Goal: Transaction & Acquisition: Purchase product/service

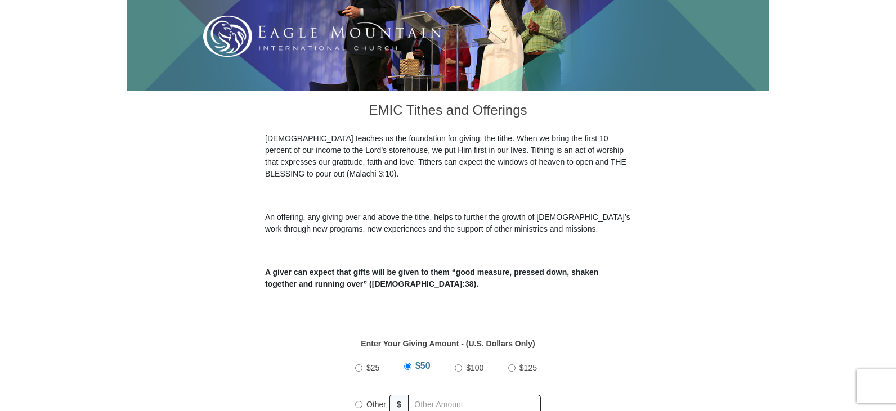
scroll to position [281, 0]
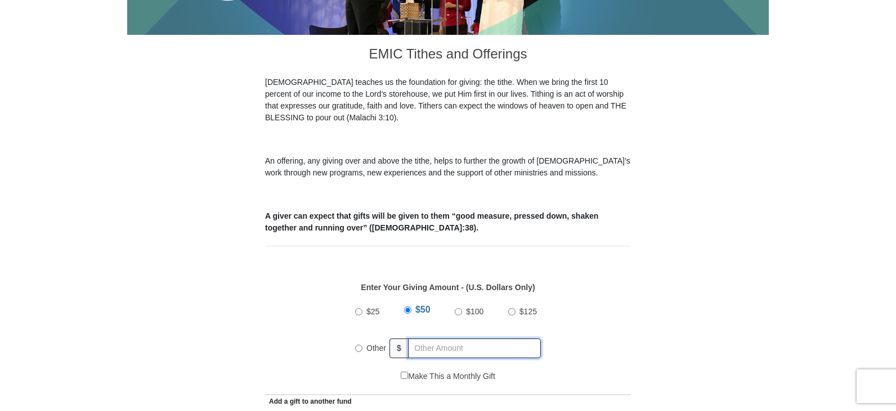
radio input "true"
click at [458, 339] on input "text" at bounding box center [476, 349] width 129 height 20
type input "500.00"
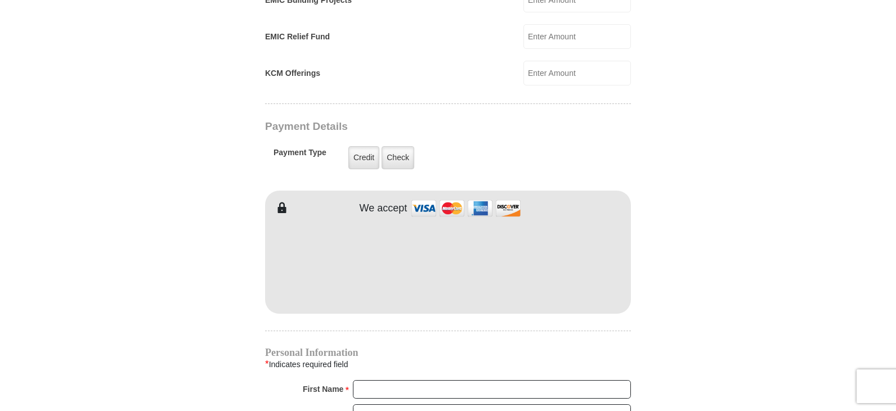
scroll to position [844, 0]
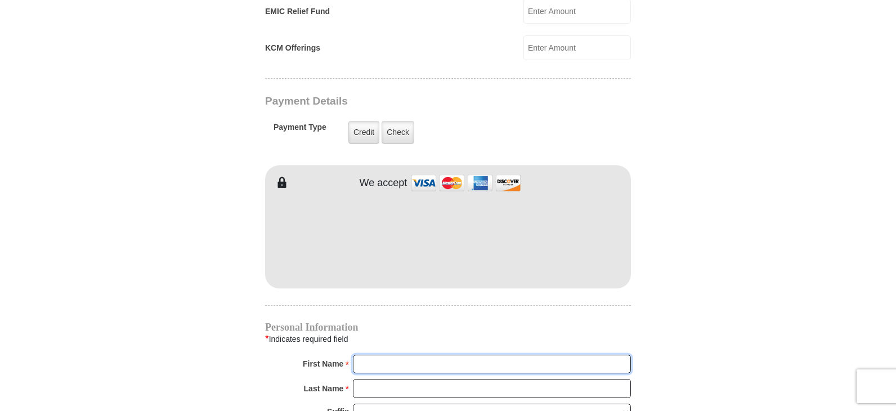
type input "Debra"
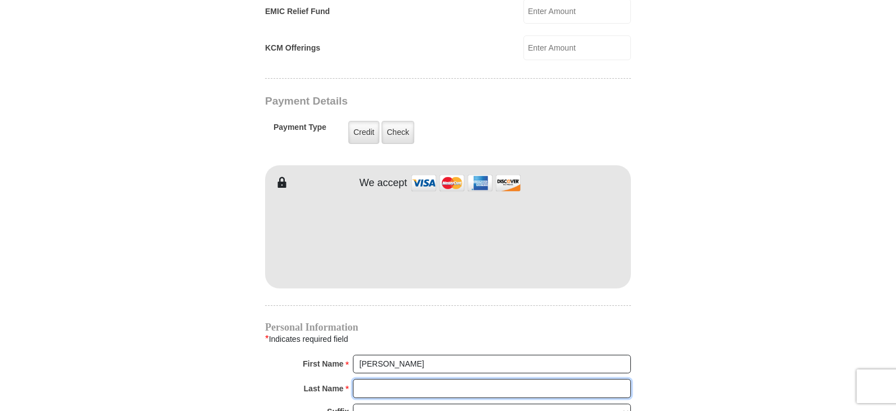
type input "Kennedy"
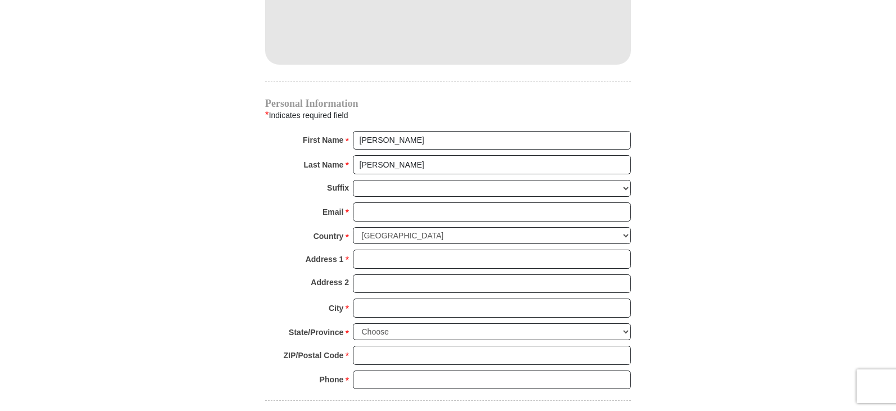
scroll to position [1069, 0]
click at [388, 202] on input "Email *" at bounding box center [492, 210] width 278 height 19
type input "debra@debrakennedy.net"
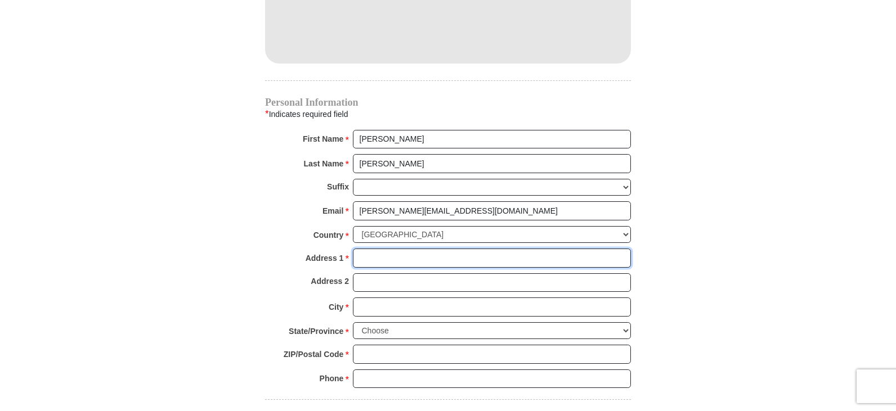
type input "916 7th Ave"
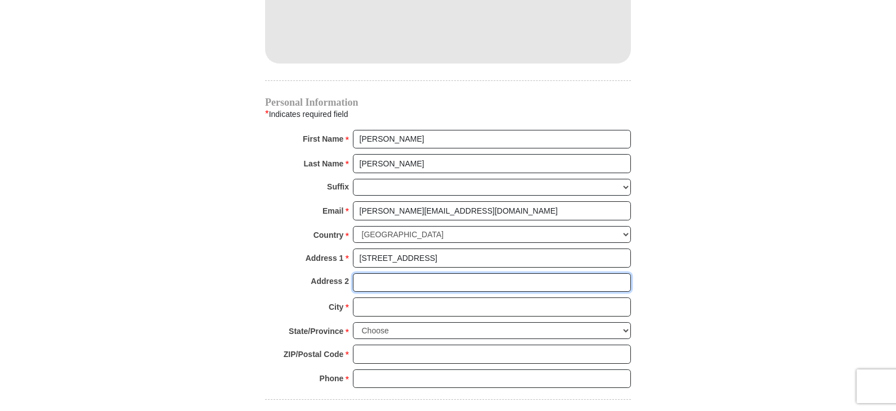
type input "Apt, Suite, Bldg. (optional)"
type input "Bristol"
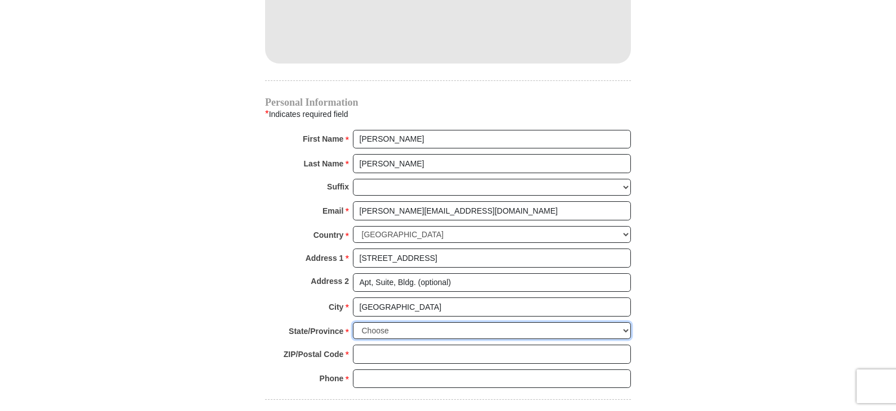
select select "TN"
type input "37620"
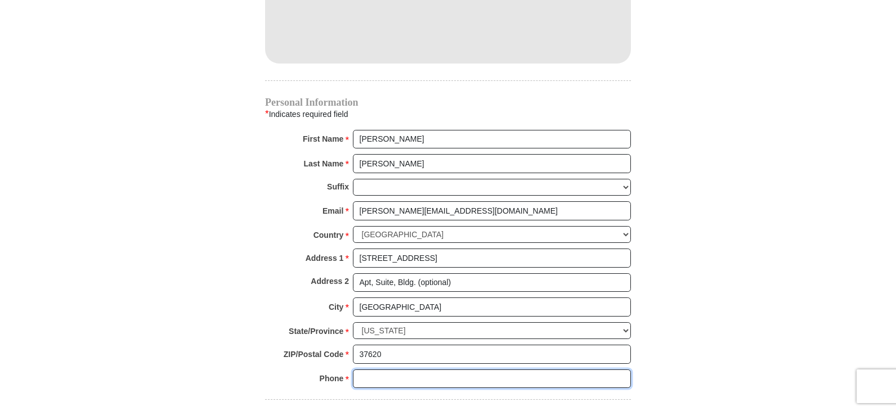
type input "4239564228"
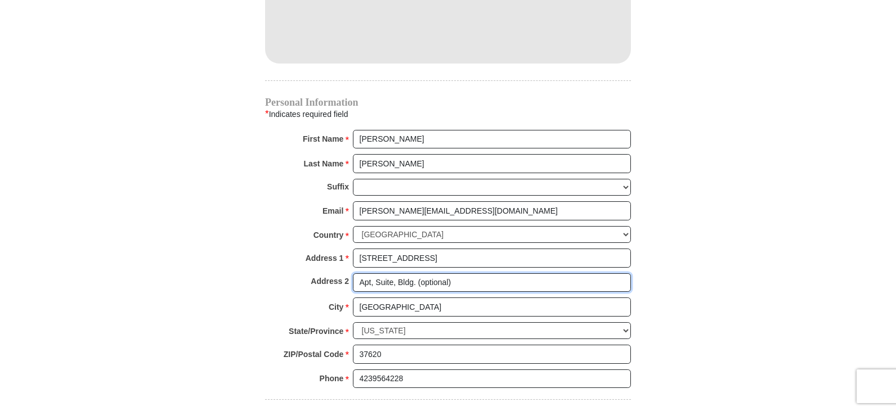
drag, startPoint x: 481, startPoint y: 269, endPoint x: 272, endPoint y: 279, distance: 208.4
click at [272, 279] on div "Address 2 Apt, Suite, Bldg. (optional)" at bounding box center [448, 286] width 366 height 25
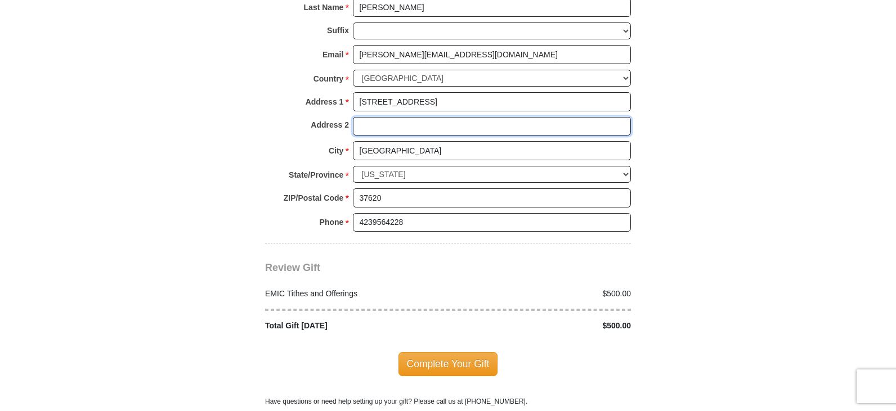
scroll to position [1351, 0]
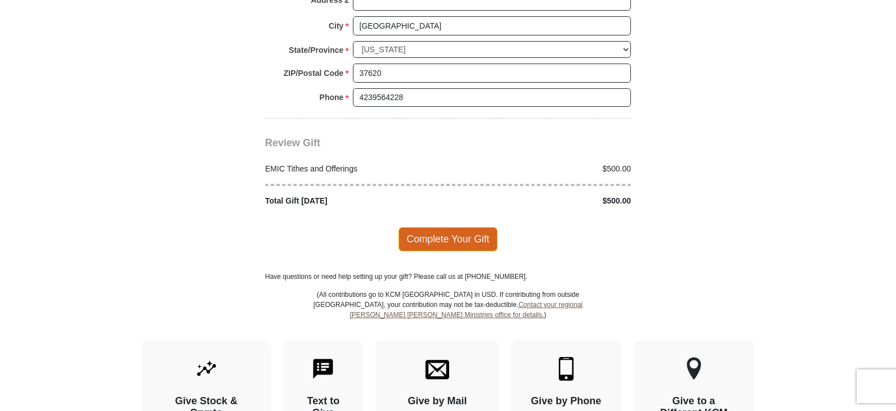
click at [454, 227] on span "Complete Your Gift" at bounding box center [448, 239] width 100 height 24
